Goal: Task Accomplishment & Management: Manage account settings

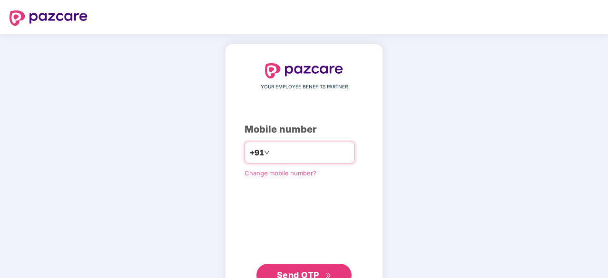
type input "**********"
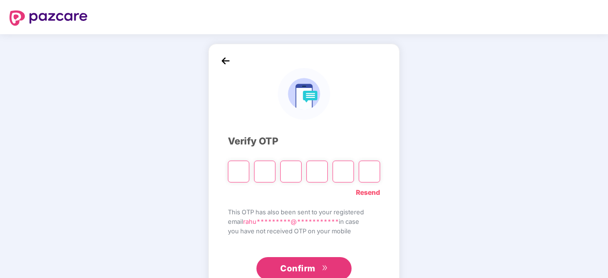
type input "*"
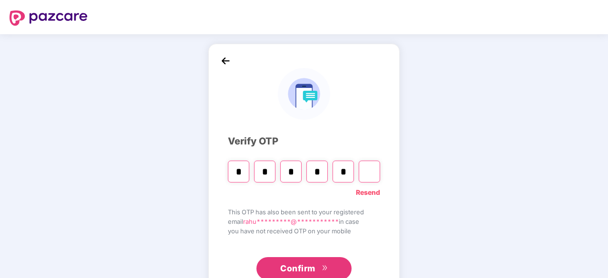
type input "*"
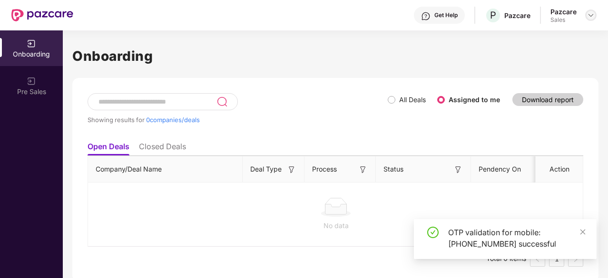
click at [585, 15] on div at bounding box center [590, 15] width 11 height 11
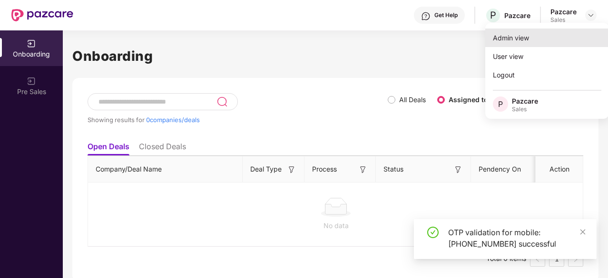
click at [541, 44] on div "Admin view" at bounding box center [547, 38] width 124 height 19
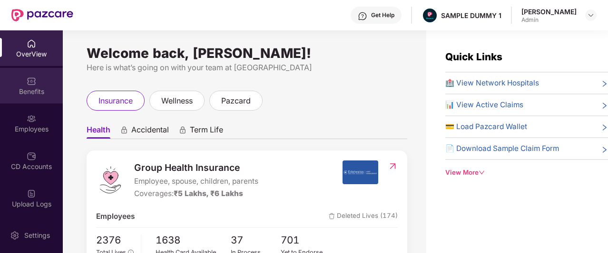
click at [36, 86] on div "Benefits" at bounding box center [31, 86] width 63 height 36
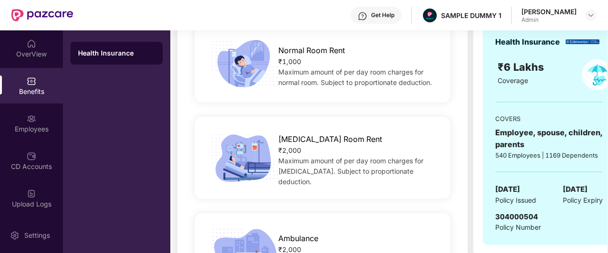
scroll to position [181, 0]
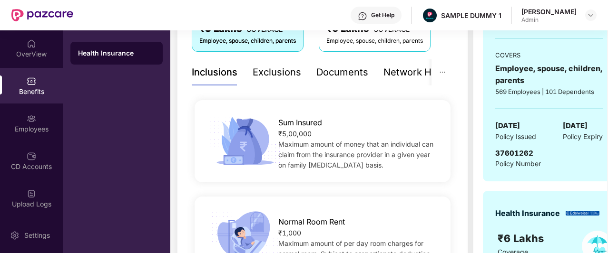
drag, startPoint x: 336, startPoint y: 69, endPoint x: 321, endPoint y: 75, distance: 15.8
click at [321, 75] on div "Documents" at bounding box center [342, 72] width 52 height 15
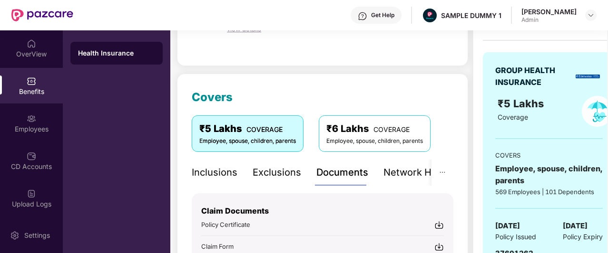
scroll to position [159, 0]
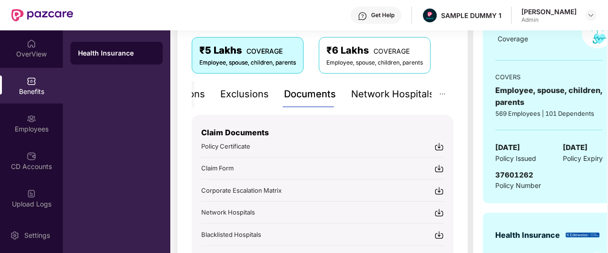
drag, startPoint x: 394, startPoint y: 95, endPoint x: 364, endPoint y: 90, distance: 30.3
click at [364, 90] on div "Network Hospitals" at bounding box center [392, 94] width 83 height 15
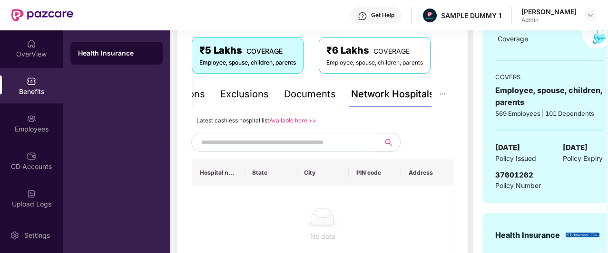
click at [364, 90] on div "Network Hospitals" at bounding box center [392, 94] width 83 height 15
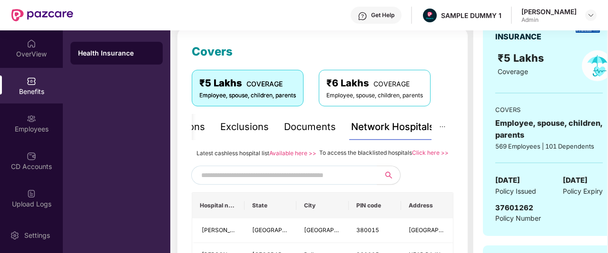
scroll to position [125, 0]
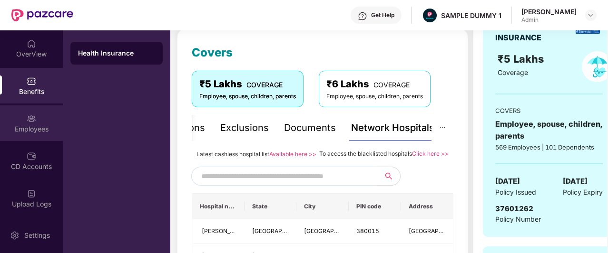
click at [31, 122] on img at bounding box center [32, 119] width 10 height 10
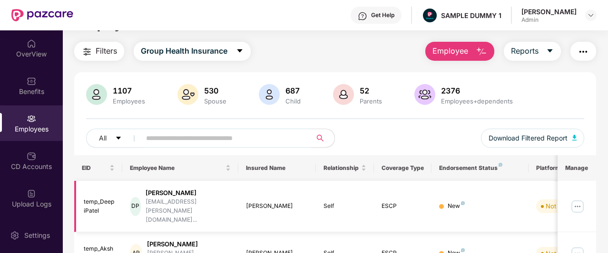
scroll to position [0, 0]
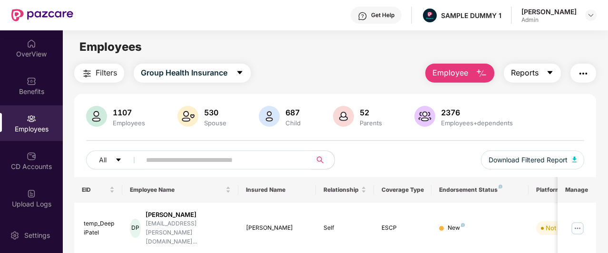
drag, startPoint x: 536, startPoint y: 74, endPoint x: 551, endPoint y: 74, distance: 14.7
click at [551, 74] on icon "caret-down" at bounding box center [550, 73] width 8 height 8
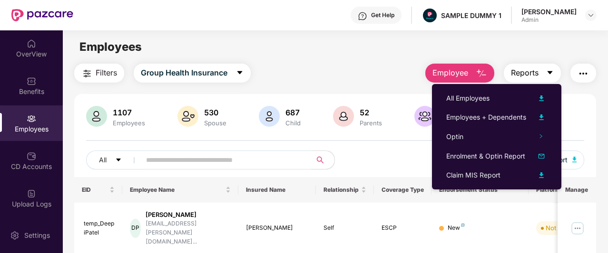
click at [551, 74] on icon "caret-down" at bounding box center [550, 73] width 8 height 8
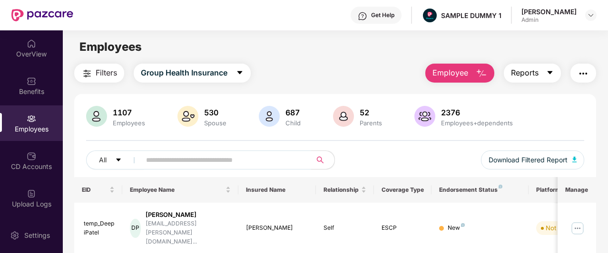
click at [551, 74] on icon "caret-down" at bounding box center [550, 73] width 8 height 8
click at [400, 53] on div "Employees" at bounding box center [335, 47] width 544 height 18
click at [462, 74] on span "Employee" at bounding box center [450, 73] width 36 height 12
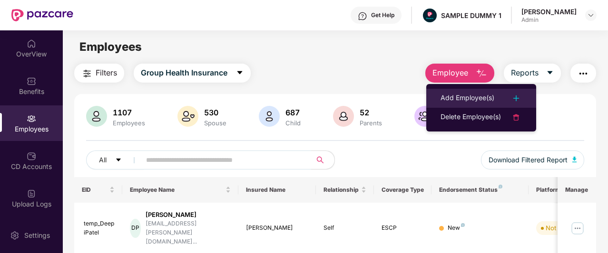
click at [462, 94] on div "Add Employee(s)" at bounding box center [467, 98] width 54 height 11
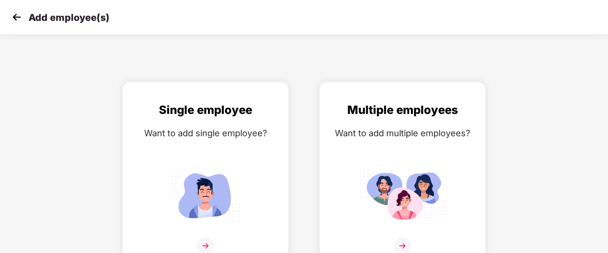
scroll to position [15, 0]
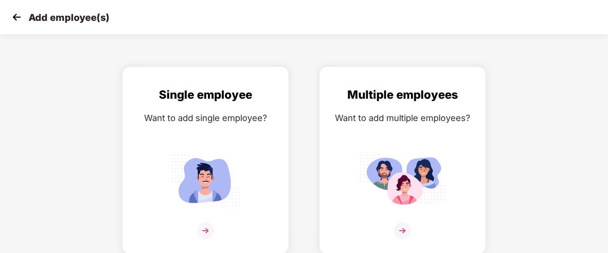
click at [16, 17] on img at bounding box center [17, 17] width 14 height 14
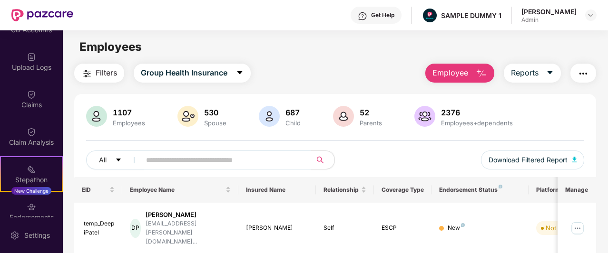
scroll to position [225, 0]
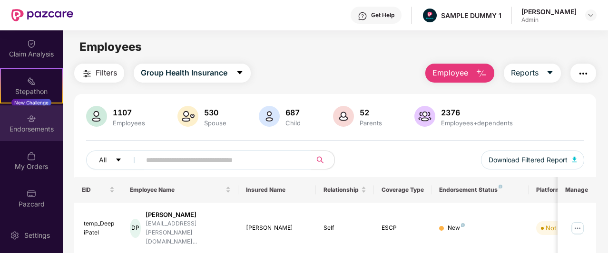
click at [38, 122] on div "Endorsements" at bounding box center [31, 124] width 63 height 36
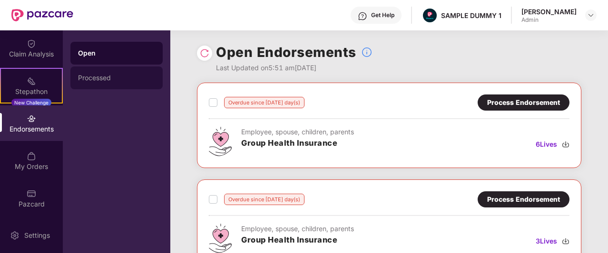
click at [113, 67] on div "Processed" at bounding box center [116, 78] width 92 height 23
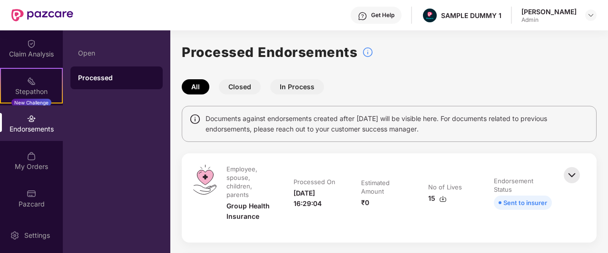
click at [248, 92] on button "Closed" at bounding box center [240, 86] width 42 height 15
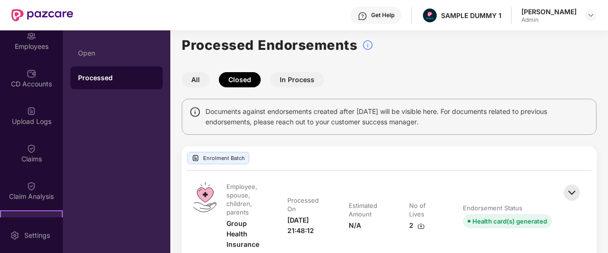
scroll to position [83, 0]
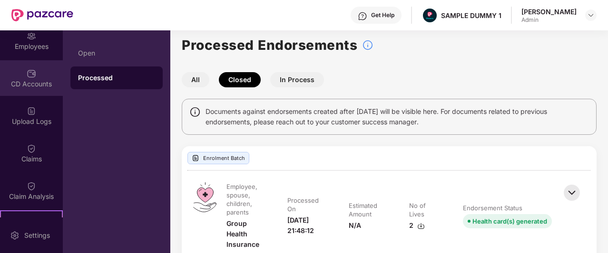
click at [33, 89] on div "CD Accounts" at bounding box center [31, 78] width 63 height 36
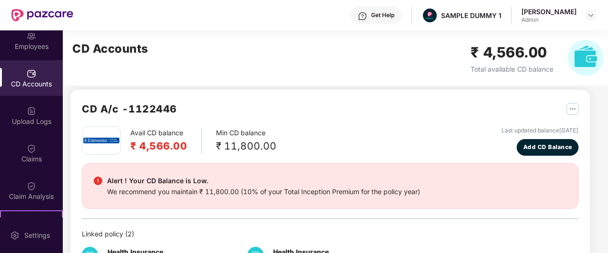
scroll to position [41, 0]
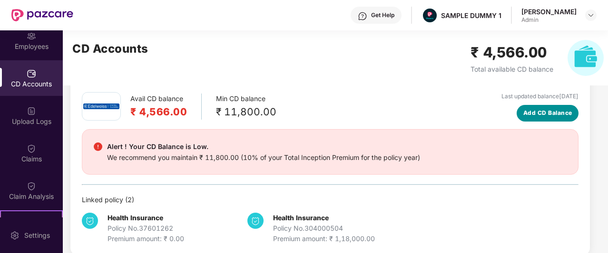
drag, startPoint x: 545, startPoint y: 115, endPoint x: 561, endPoint y: 109, distance: 17.6
drag, startPoint x: 561, startPoint y: 109, endPoint x: 566, endPoint y: 113, distance: 5.7
click at [566, 113] on span "Add CD Balance" at bounding box center [547, 113] width 49 height 9
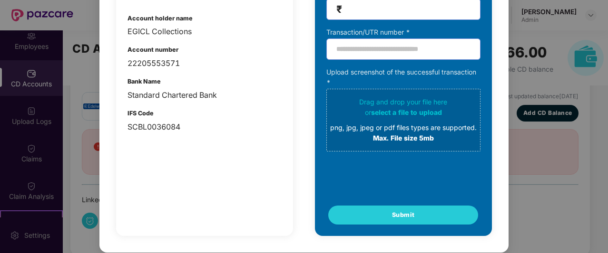
scroll to position [154, 0]
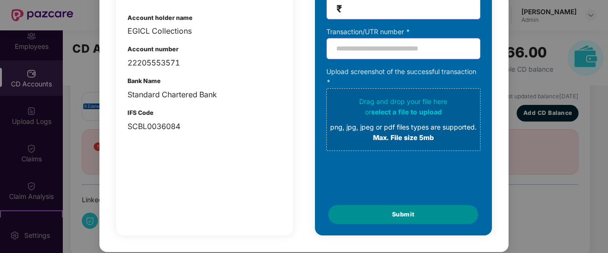
drag, startPoint x: 392, startPoint y: 212, endPoint x: 349, endPoint y: 215, distance: 43.4
click at [349, 215] on button "Submit" at bounding box center [403, 214] width 150 height 19
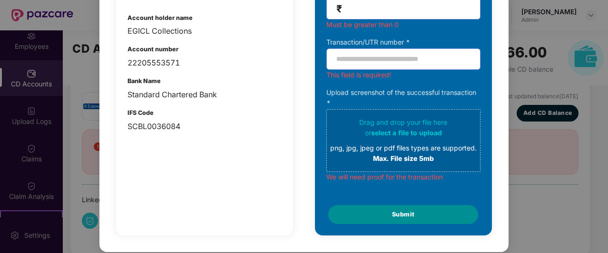
click at [349, 215] on button "Submit" at bounding box center [403, 214] width 150 height 19
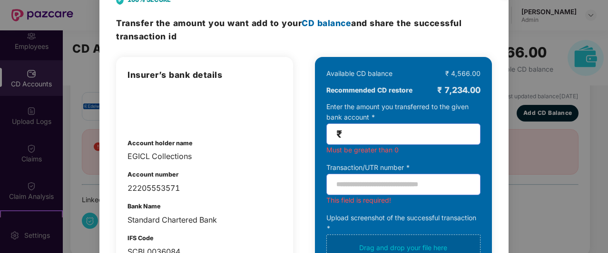
scroll to position [0, 0]
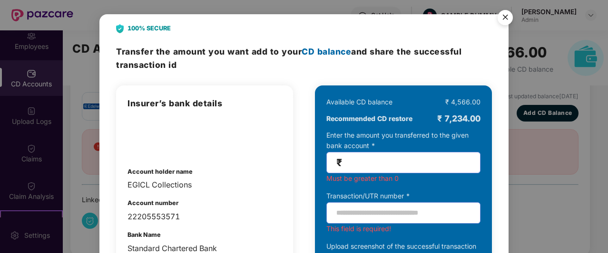
click at [505, 13] on img "Close" at bounding box center [505, 19] width 27 height 27
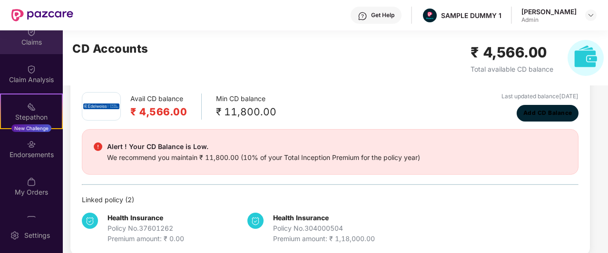
scroll to position [225, 0]
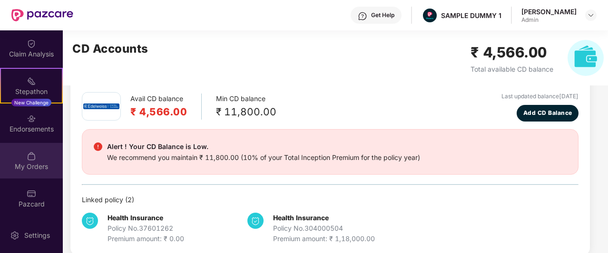
click at [32, 164] on div "My Orders" at bounding box center [31, 167] width 63 height 10
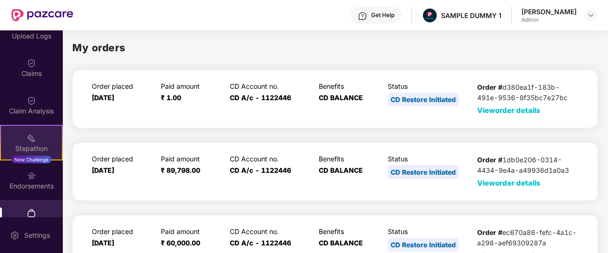
scroll to position [140, 0]
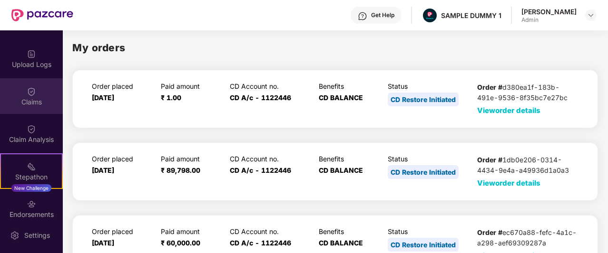
click at [37, 93] on div "Claims" at bounding box center [31, 96] width 63 height 36
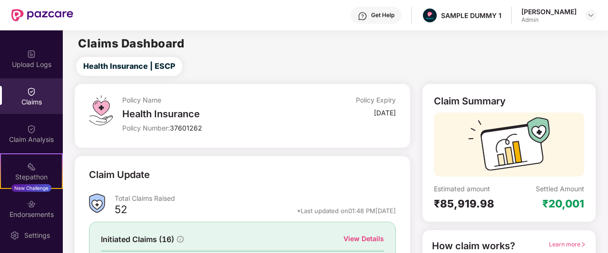
click at [261, 64] on div "Health Insurance | ESCP" at bounding box center [337, 66] width 541 height 19
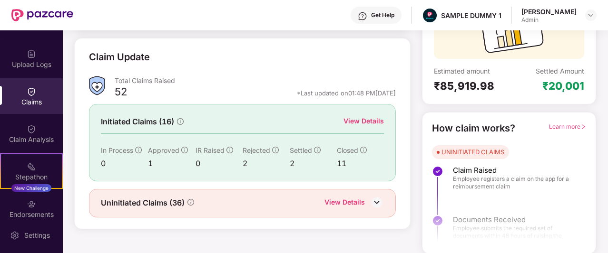
scroll to position [0, 0]
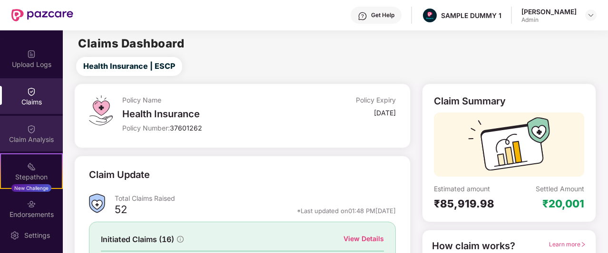
click at [52, 136] on div "Claim Analysis" at bounding box center [31, 140] width 63 height 10
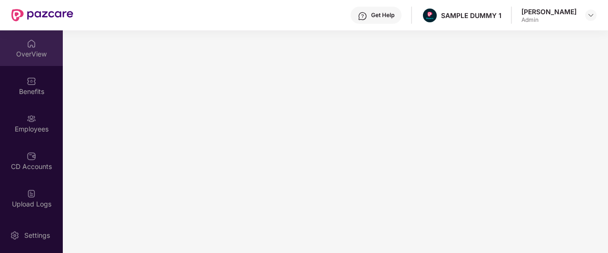
click at [39, 38] on div "OverView" at bounding box center [31, 48] width 63 height 36
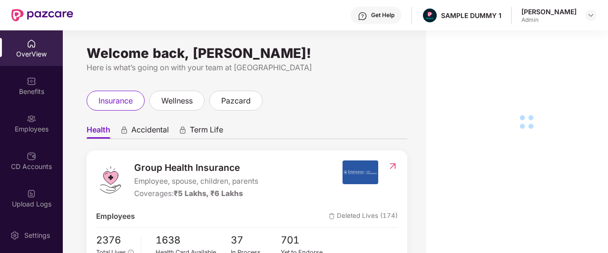
click at [394, 18] on div "Get Help" at bounding box center [382, 15] width 23 height 8
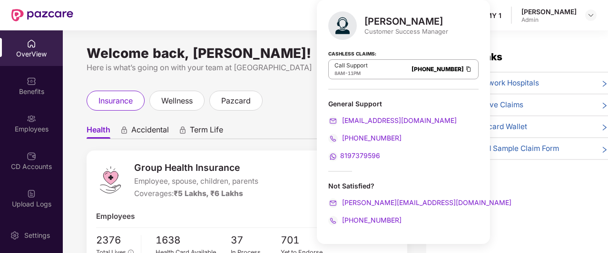
click at [291, 19] on div "Get Help SAMPLE DUMMY 1 Rahul Krishna Admin" at bounding box center [334, 15] width 523 height 30
